Goal: Entertainment & Leisure: Browse casually

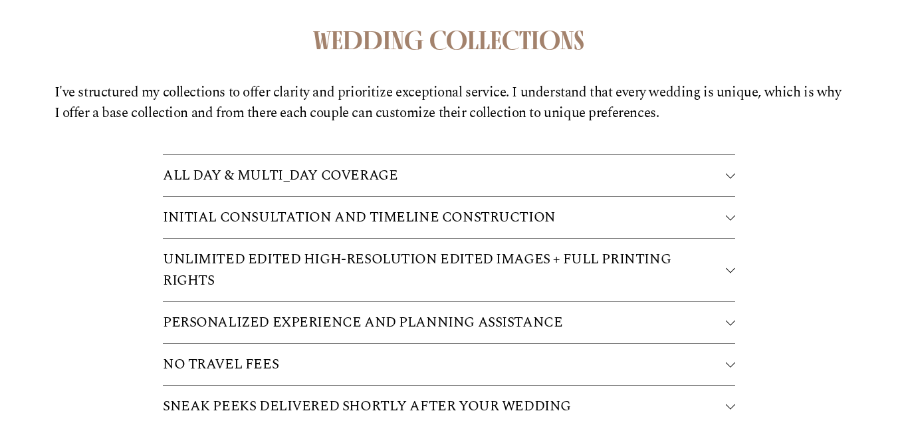
scroll to position [3198, 0]
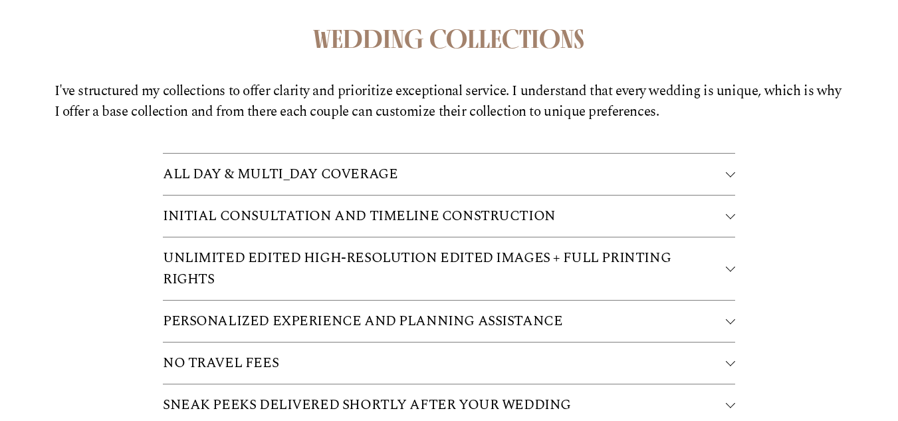
click at [724, 168] on span "ALL DAY & MULTI_DAY COVERAGE" at bounding box center [444, 173] width 563 height 21
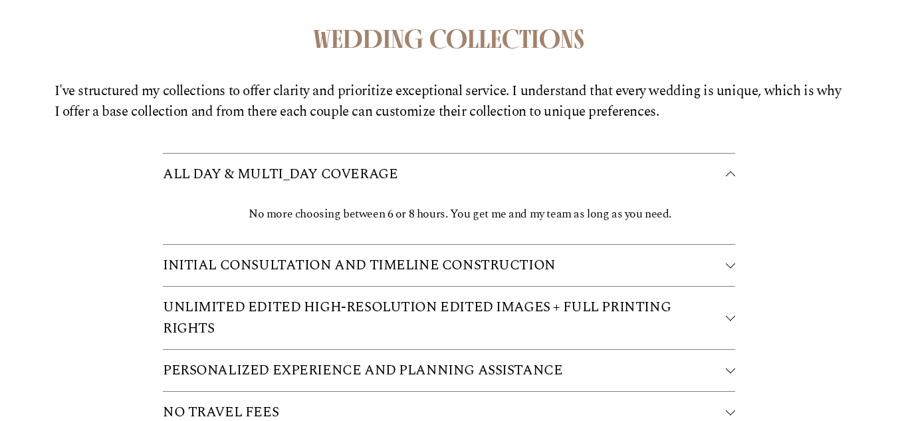
click at [724, 168] on span "ALL DAY & MULTI_DAY COVERAGE" at bounding box center [444, 173] width 563 height 21
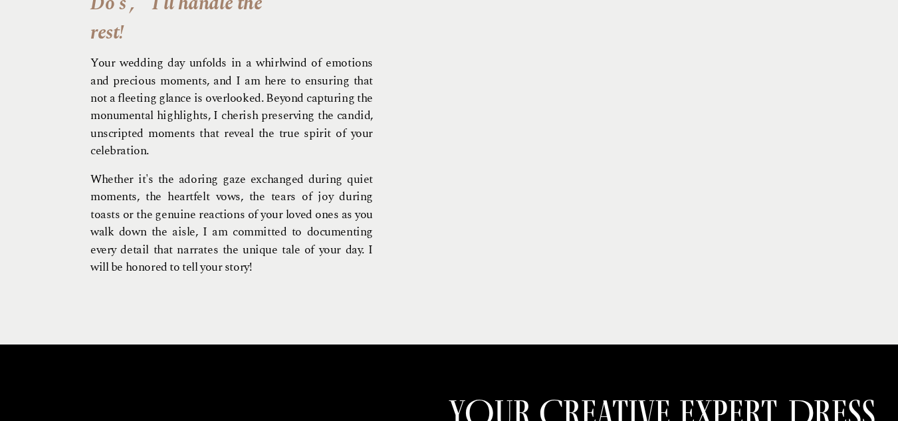
scroll to position [0, 0]
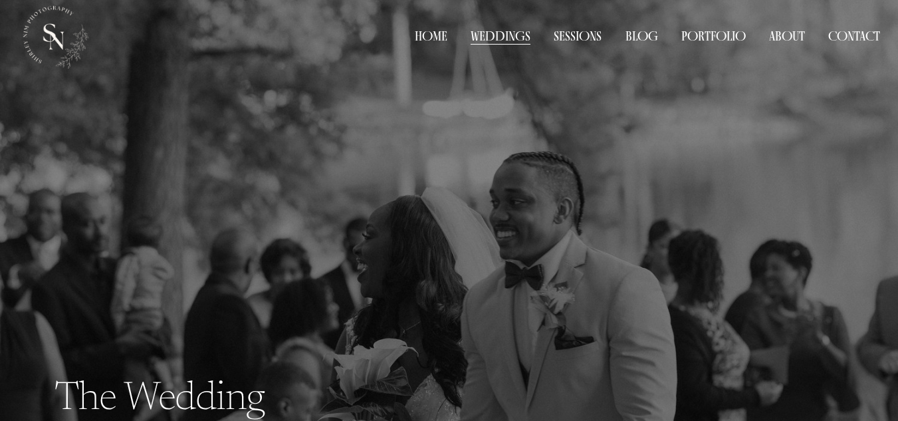
click at [682, 43] on span "Portfolio" at bounding box center [713, 36] width 64 height 17
click at [0, 0] on span "Weddings" at bounding box center [0, 0] width 0 height 0
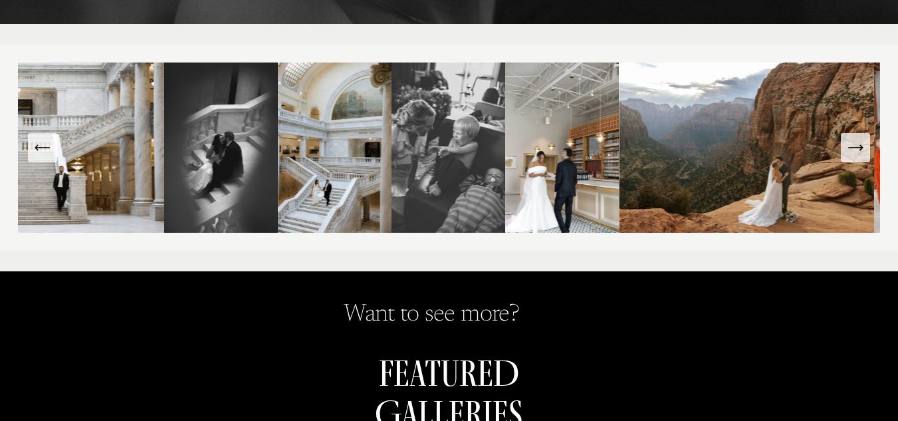
scroll to position [250, 0]
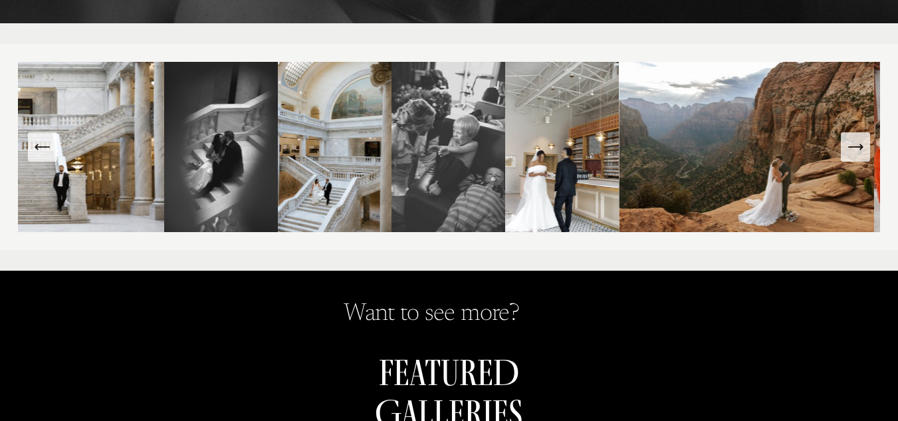
click at [859, 161] on button "Next Slide" at bounding box center [854, 146] width 29 height 29
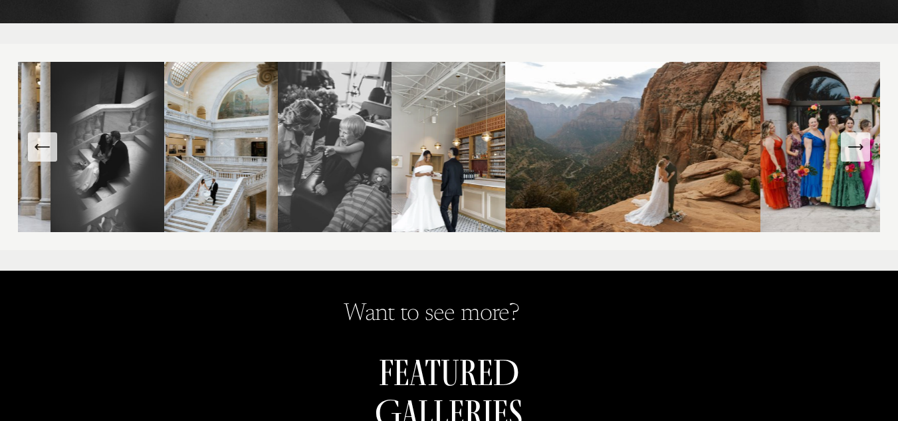
click at [859, 161] on button "Next Slide" at bounding box center [854, 146] width 29 height 29
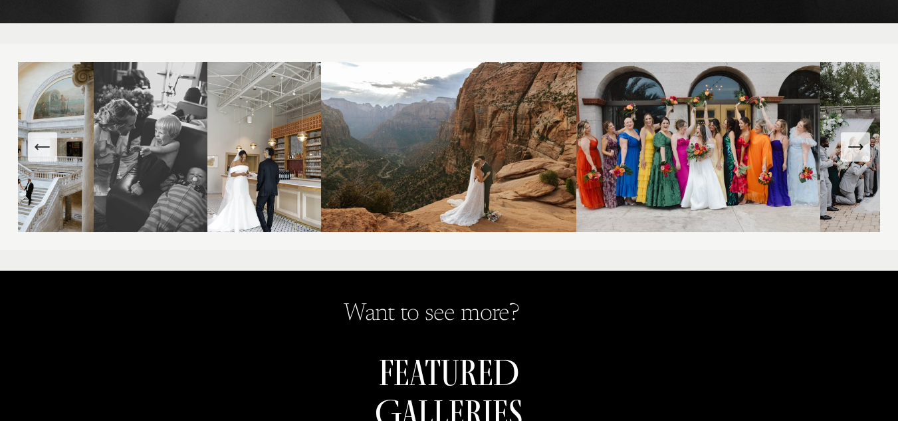
click at [860, 153] on icon "Next Slide" at bounding box center [855, 147] width 19 height 19
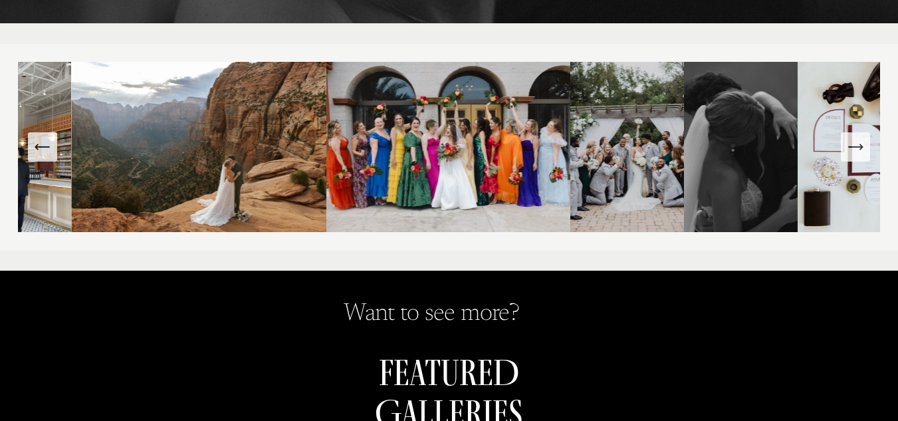
click at [860, 153] on icon "Next Slide" at bounding box center [855, 147] width 19 height 19
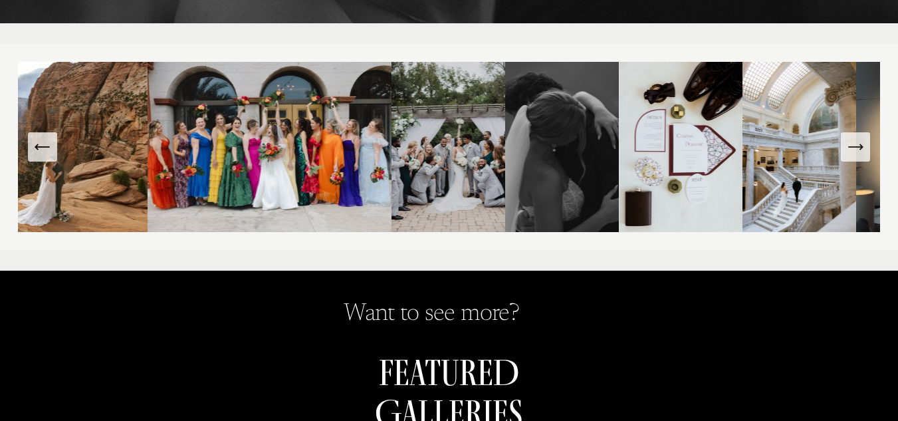
click at [860, 153] on icon "Next Slide" at bounding box center [855, 147] width 19 height 19
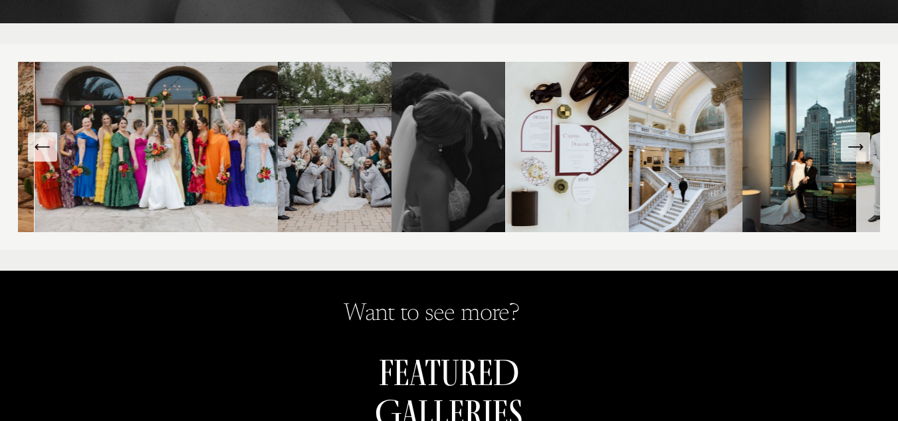
click at [860, 153] on icon "Next Slide" at bounding box center [855, 147] width 19 height 19
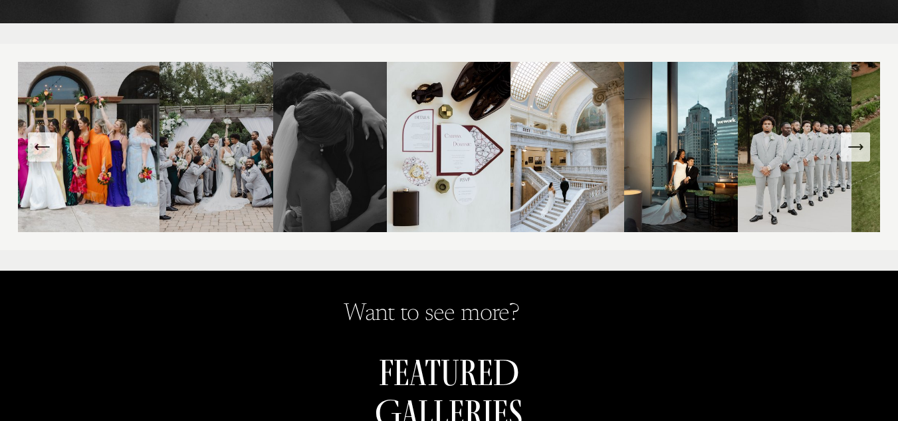
click at [860, 153] on icon "Next Slide" at bounding box center [855, 147] width 19 height 19
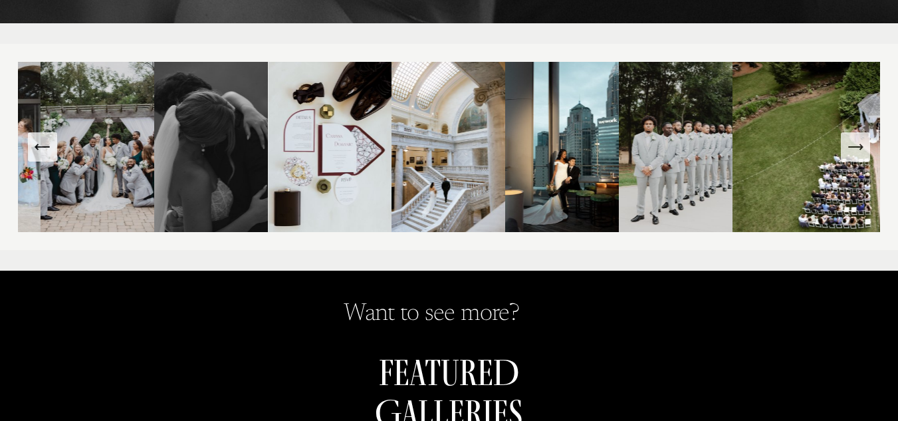
click at [860, 153] on icon "Next Slide" at bounding box center [855, 147] width 19 height 19
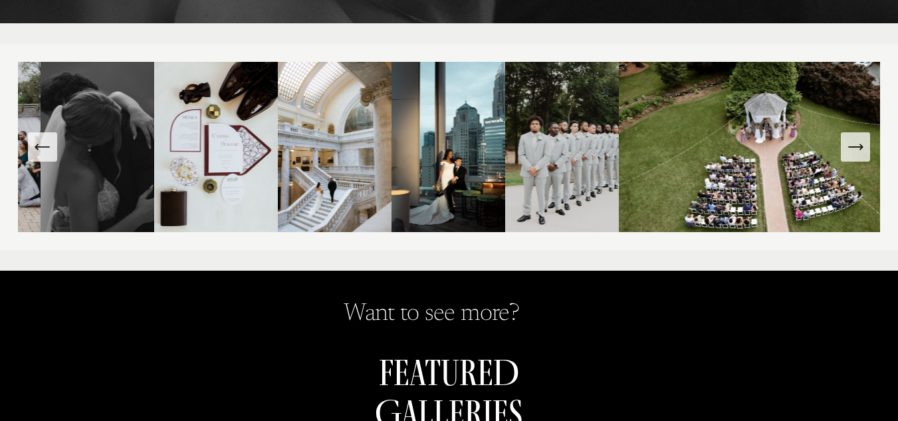
click at [860, 153] on icon "Next Slide" at bounding box center [855, 147] width 19 height 19
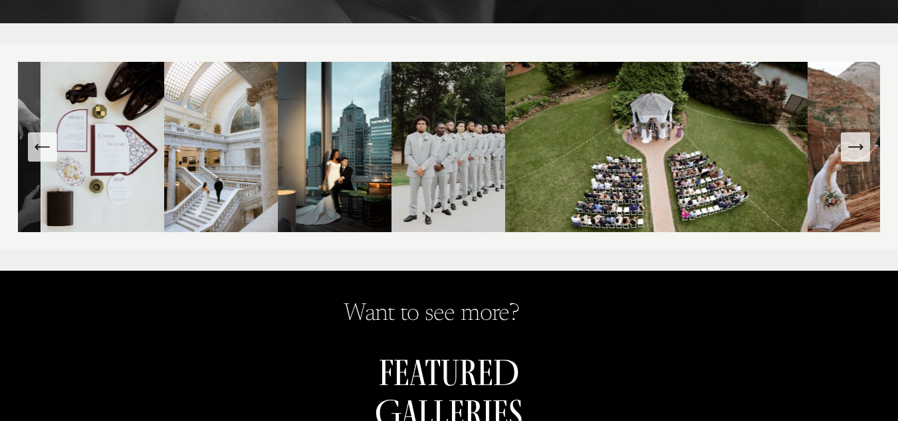
click at [860, 153] on icon "Next Slide" at bounding box center [855, 147] width 19 height 19
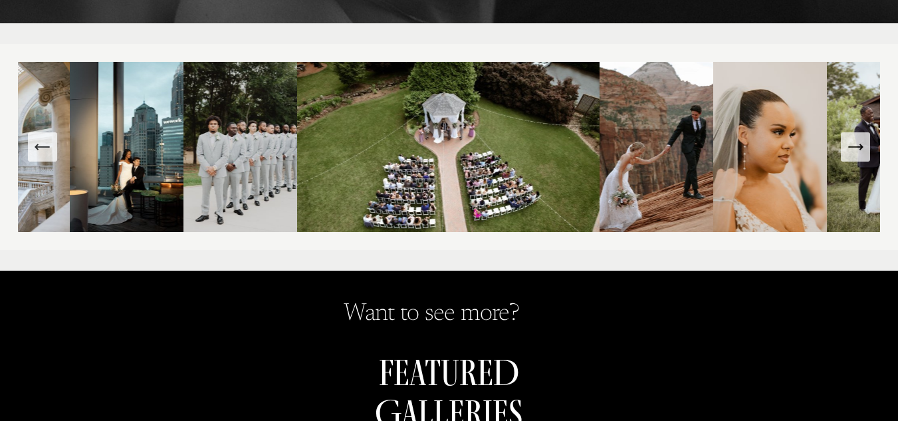
click at [860, 153] on icon "Next Slide" at bounding box center [855, 147] width 19 height 19
